Goal: Transaction & Acquisition: Book appointment/travel/reservation

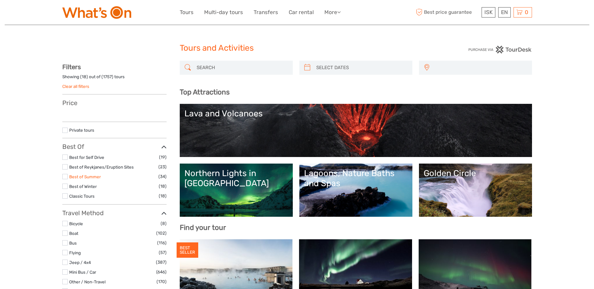
click at [75, 178] on link "Best of Summer" at bounding box center [85, 176] width 32 height 5
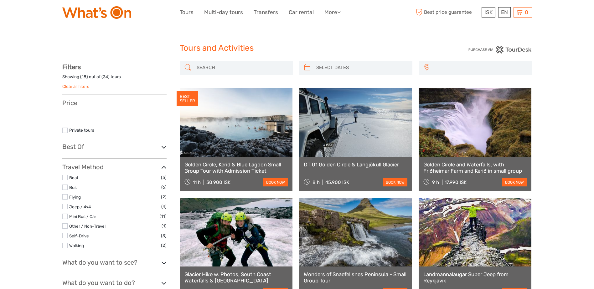
select select
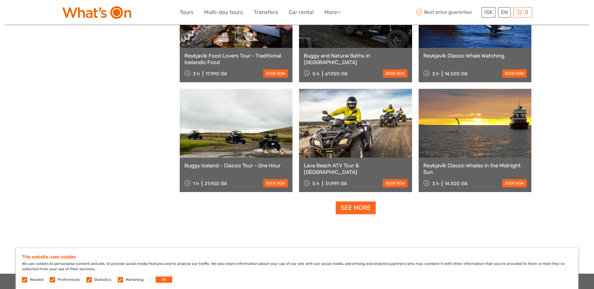
scroll to position [564, 0]
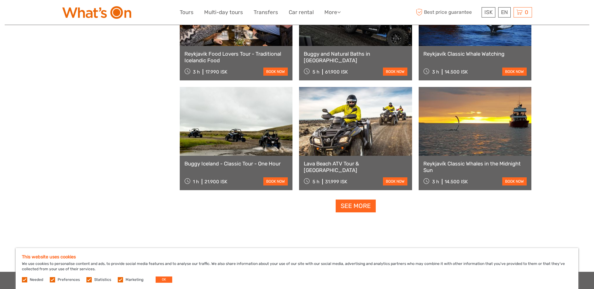
click at [348, 202] on link "See more" at bounding box center [356, 206] width 40 height 13
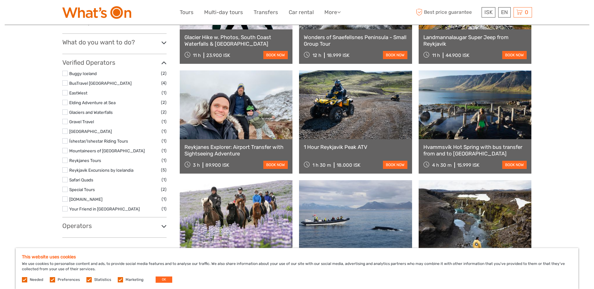
scroll to position [94, 0]
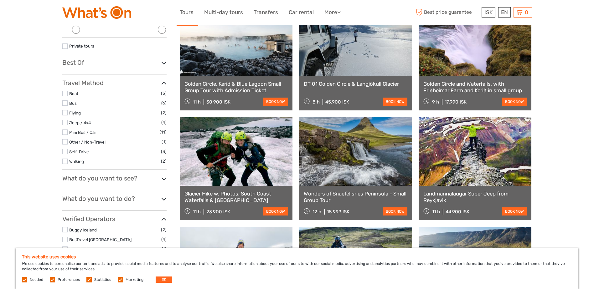
click at [366, 84] on link "DT 01 Golden Circle & Langjökull Glacier" at bounding box center [356, 84] width 104 height 6
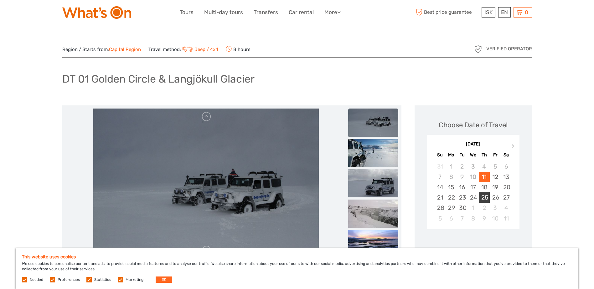
click at [484, 201] on div "25" at bounding box center [484, 198] width 11 height 10
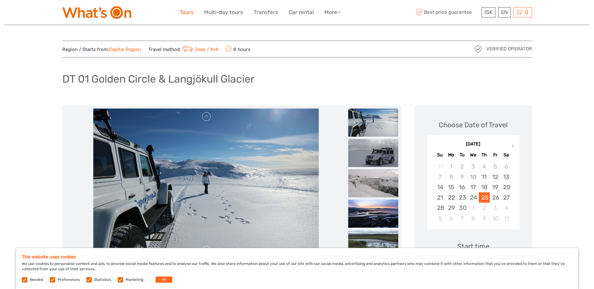
click at [186, 13] on link "Tours" at bounding box center [187, 12] width 14 height 9
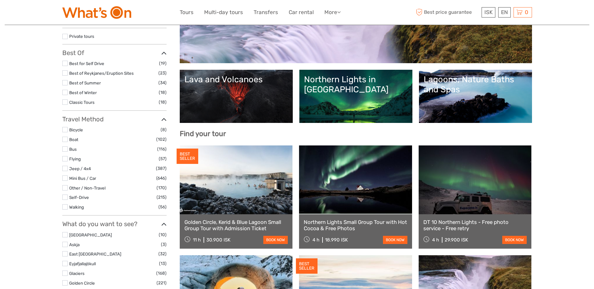
select select
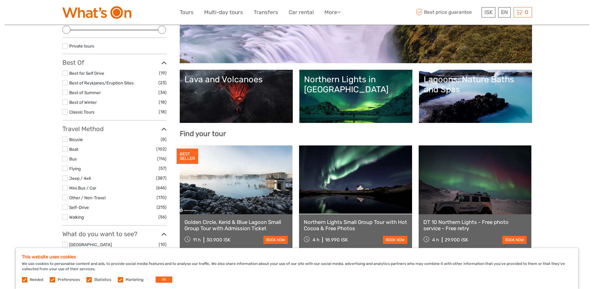
click at [65, 112] on label at bounding box center [64, 111] width 5 height 5
click at [0, 0] on input "checkbox" at bounding box center [0, 0] width 0 height 0
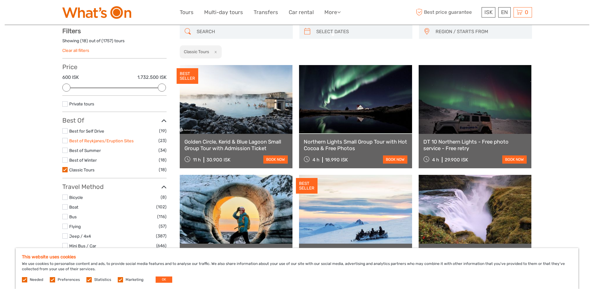
scroll to position [36, 0]
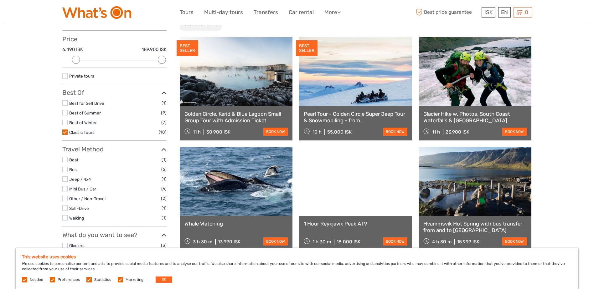
scroll to position [98, 0]
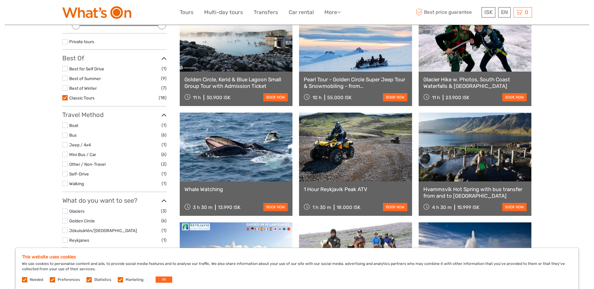
click at [451, 86] on link "Glacier Hike w. Photos, South Coast Waterfalls & [GEOGRAPHIC_DATA]" at bounding box center [476, 82] width 104 height 13
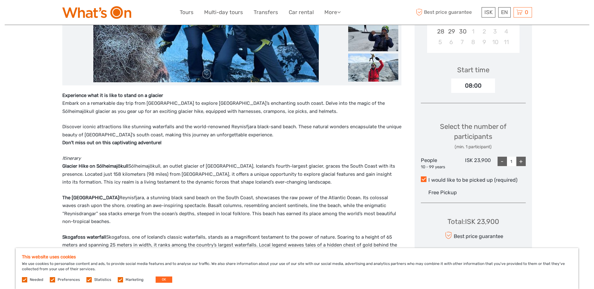
scroll to position [94, 0]
